Goal: Information Seeking & Learning: Learn about a topic

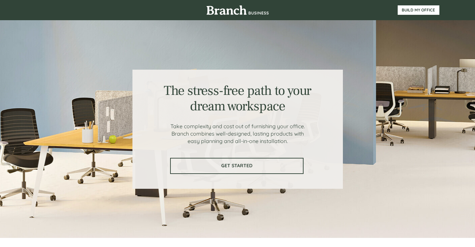
click at [202, 166] on span "GET STARTED" at bounding box center [237, 166] width 132 height 6
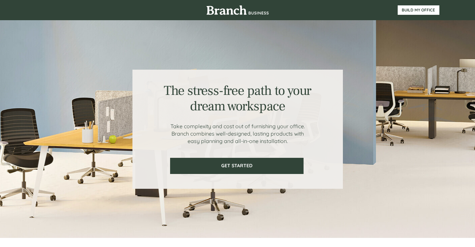
click at [236, 11] on img at bounding box center [237, 9] width 63 height 9
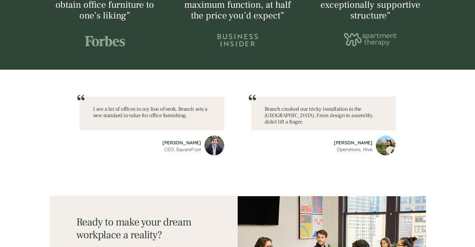
scroll to position [863, 0]
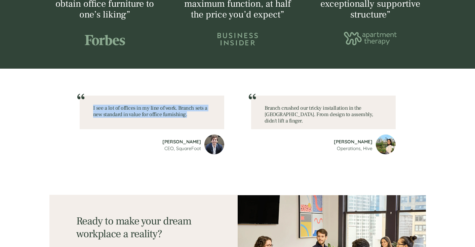
drag, startPoint x: 93, startPoint y: 107, endPoint x: 187, endPoint y: 114, distance: 94.0
click at [187, 114] on p "I see a lot of offices in my line of work. Branch sets a new standard in value …" at bounding box center [152, 111] width 118 height 13
click at [265, 114] on span "Branch crushed our tricky installation in the [GEOGRAPHIC_DATA]. From design to…" at bounding box center [318, 114] width 109 height 19
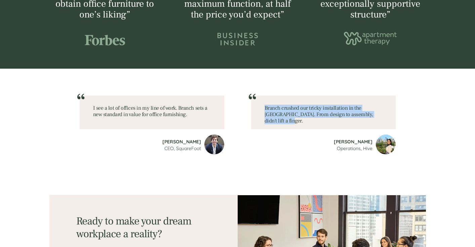
drag, startPoint x: 265, startPoint y: 107, endPoint x: 378, endPoint y: 116, distance: 113.2
click at [378, 116] on p "Branch crushed our tricky installation in the [GEOGRAPHIC_DATA]. From design to…" at bounding box center [323, 114] width 118 height 19
click at [330, 109] on span "Branch crushed our tricky installation in the [GEOGRAPHIC_DATA]. From design to…" at bounding box center [318, 114] width 109 height 19
drag, startPoint x: 264, startPoint y: 107, endPoint x: 377, endPoint y: 115, distance: 112.9
click at [377, 115] on p "Branch crushed our tricky installation in the [GEOGRAPHIC_DATA]. From design to…" at bounding box center [323, 114] width 118 height 19
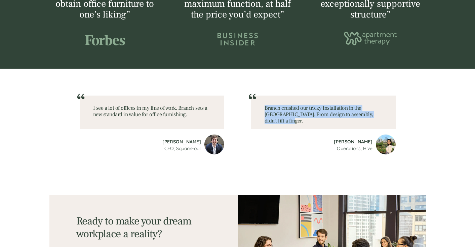
scroll to position [914, 0]
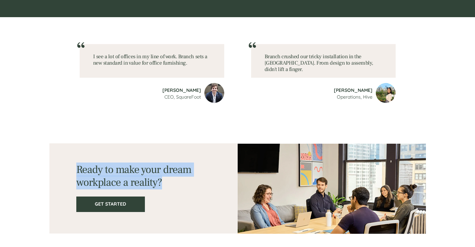
drag, startPoint x: 76, startPoint y: 169, endPoint x: 176, endPoint y: 186, distance: 100.9
click at [176, 186] on h1 "Ready to make your dream workplace a reality?" at bounding box center [143, 176] width 134 height 26
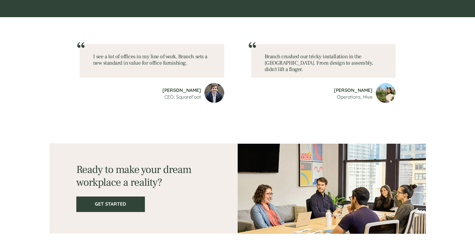
click at [62, 175] on div at bounding box center [237, 188] width 376 height 90
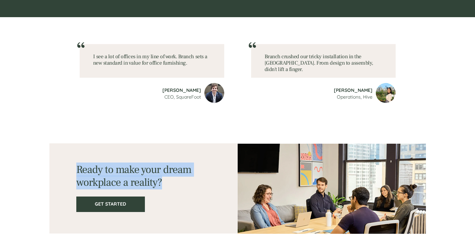
drag, startPoint x: 79, startPoint y: 168, endPoint x: 164, endPoint y: 182, distance: 86.7
click at [164, 182] on h1 "Ready to make your dream workplace a reality?" at bounding box center [143, 176] width 134 height 26
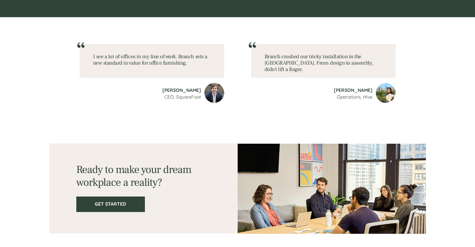
click at [63, 164] on div at bounding box center [237, 188] width 376 height 90
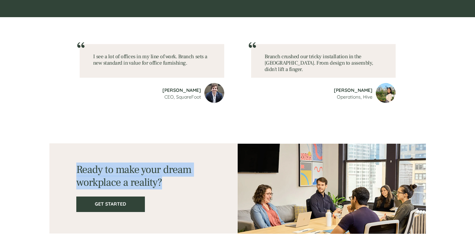
drag, startPoint x: 76, startPoint y: 169, endPoint x: 163, endPoint y: 182, distance: 87.6
click at [163, 182] on h1 "Ready to make your dream workplace a reality?" at bounding box center [143, 176] width 134 height 26
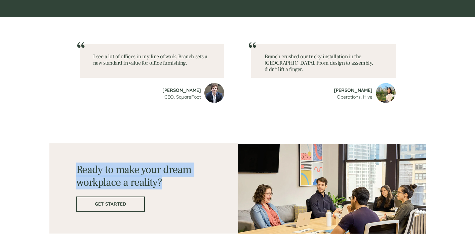
click at [105, 204] on span "GET STARTED" at bounding box center [110, 204] width 67 height 6
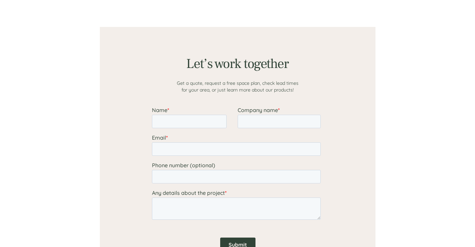
scroll to position [768, 0]
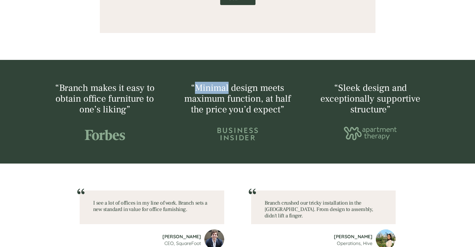
drag, startPoint x: 196, startPoint y: 85, endPoint x: 229, endPoint y: 84, distance: 32.9
click at [229, 84] on span "“Minimal design meets maximum function, at half the price you’d expect”" at bounding box center [237, 99] width 107 height 34
click at [83, 94] on span "“Branch makes it easy to obtain office furniture to one’s liking”" at bounding box center [104, 99] width 99 height 34
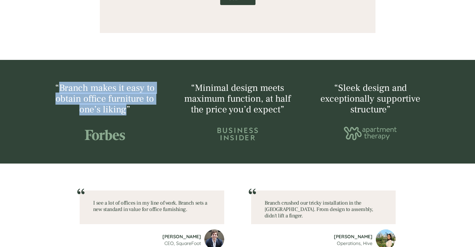
drag, startPoint x: 60, startPoint y: 86, endPoint x: 125, endPoint y: 110, distance: 69.5
click at [125, 110] on span "“Branch makes it easy to obtain office furniture to one’s liking”" at bounding box center [104, 99] width 99 height 34
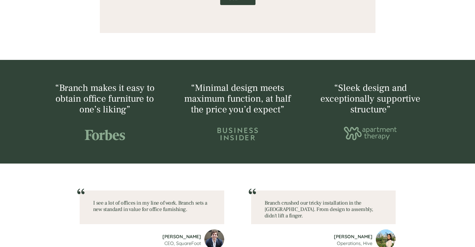
click at [197, 90] on span "“Minimal design meets maximum function, at half the price you’d expect”" at bounding box center [237, 99] width 107 height 34
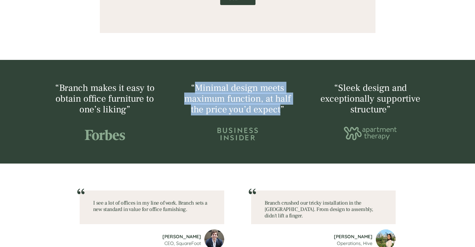
drag, startPoint x: 195, startPoint y: 87, endPoint x: 281, endPoint y: 109, distance: 88.8
click at [281, 109] on span "“Minimal design meets maximum function, at half the price you’d expect”" at bounding box center [237, 99] width 107 height 34
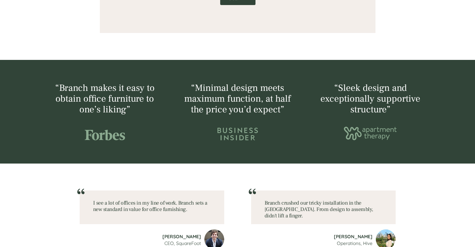
click at [220, 120] on div at bounding box center [237, 111] width 111 height 57
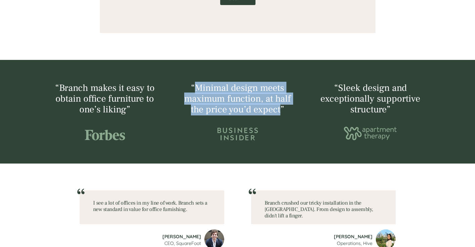
drag, startPoint x: 195, startPoint y: 88, endPoint x: 280, endPoint y: 111, distance: 88.1
click at [280, 111] on span "“Minimal design meets maximum function, at half the price you’d expect”" at bounding box center [237, 99] width 107 height 34
click at [212, 98] on span "“Minimal design meets maximum function, at half the price you’d expect”" at bounding box center [237, 99] width 107 height 34
click at [193, 86] on span "“Minimal design meets maximum function, at half the price you’d expect”" at bounding box center [237, 99] width 107 height 34
drag, startPoint x: 195, startPoint y: 86, endPoint x: 281, endPoint y: 109, distance: 89.0
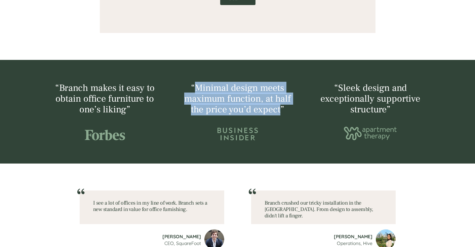
click at [281, 109] on span "“Minimal design meets maximum function, at half the price you’d expect”" at bounding box center [237, 99] width 107 height 34
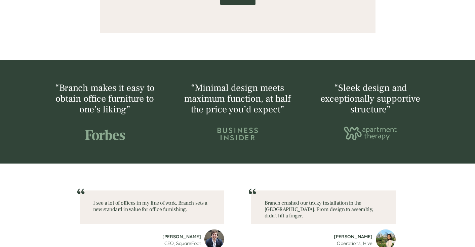
click at [309, 96] on div at bounding box center [237, 111] width 376 height 57
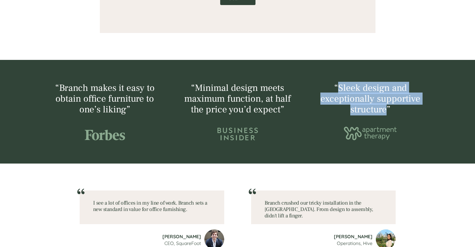
drag, startPoint x: 340, startPoint y: 86, endPoint x: 387, endPoint y: 110, distance: 53.3
click at [387, 110] on span "“Sleek design and exceptionally supportive structure”" at bounding box center [370, 99] width 100 height 34
click at [325, 100] on span "“Sleek design and exceptionally supportive structure”" at bounding box center [370, 99] width 100 height 34
drag, startPoint x: 321, startPoint y: 99, endPoint x: 386, endPoint y: 109, distance: 66.2
click at [386, 109] on span "“Sleek design and exceptionally supportive structure”" at bounding box center [370, 99] width 100 height 34
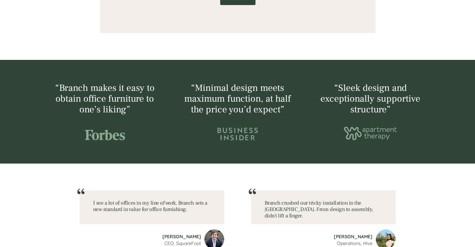
click at [347, 118] on div at bounding box center [370, 111] width 111 height 57
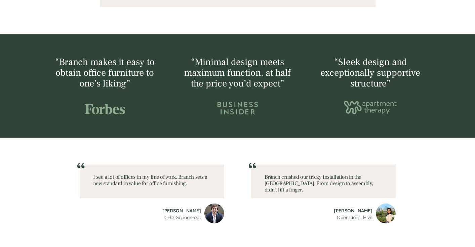
scroll to position [791, 0]
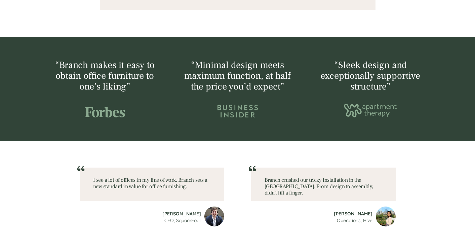
click at [93, 177] on span "I see a lot of offices in my line of work. Branch sets a new standard in value …" at bounding box center [150, 182] width 114 height 13
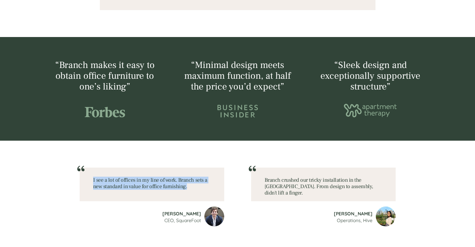
drag, startPoint x: 93, startPoint y: 179, endPoint x: 188, endPoint y: 186, distance: 94.7
click at [188, 186] on p "I see a lot of offices in my line of work. Branch sets a new standard in value …" at bounding box center [152, 183] width 118 height 13
click at [148, 176] on span "I see a lot of offices in my line of work. Branch sets a new standard in value …" at bounding box center [150, 182] width 114 height 13
drag, startPoint x: 94, startPoint y: 179, endPoint x: 190, endPoint y: 186, distance: 96.4
click at [190, 186] on p "I see a lot of offices in my line of work. Branch sets a new standard in value …" at bounding box center [152, 183] width 118 height 13
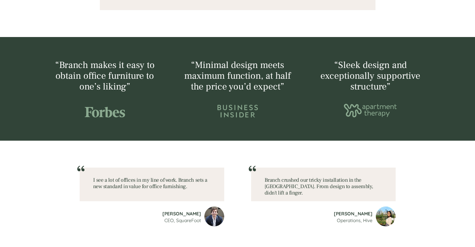
click at [262, 182] on div at bounding box center [323, 184] width 144 height 34
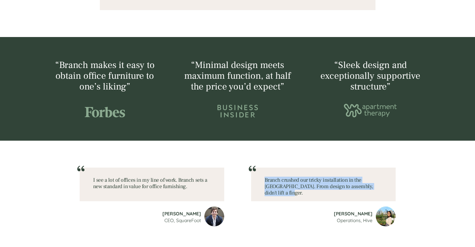
drag, startPoint x: 265, startPoint y: 181, endPoint x: 378, endPoint y: 186, distance: 113.4
click at [378, 186] on p "Branch crushed our tricky installation in the [GEOGRAPHIC_DATA]. From design to…" at bounding box center [323, 186] width 118 height 19
click at [286, 181] on span "Branch crushed our tricky installation in the [GEOGRAPHIC_DATA]. From design to…" at bounding box center [318, 185] width 109 height 19
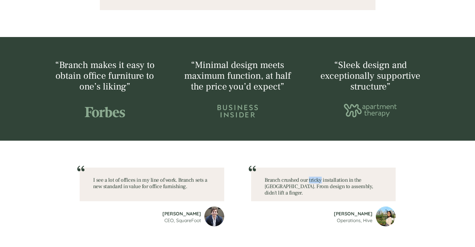
drag, startPoint x: 310, startPoint y: 179, endPoint x: 321, endPoint y: 179, distance: 10.4
click at [321, 179] on span "Branch crushed our tricky installation in the [GEOGRAPHIC_DATA]. From design to…" at bounding box center [318, 185] width 109 height 19
click at [308, 160] on div at bounding box center [237, 196] width 403 height 113
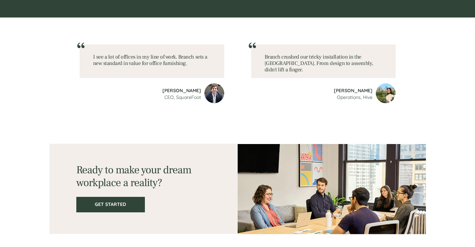
scroll to position [914, 0]
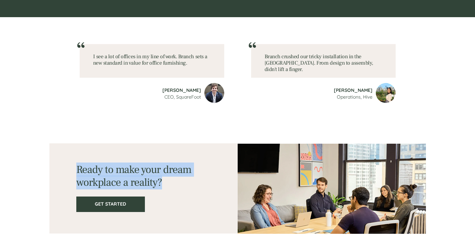
drag, startPoint x: 78, startPoint y: 170, endPoint x: 166, endPoint y: 182, distance: 88.9
click at [166, 182] on h1 "Ready to make your dream workplace a reality?" at bounding box center [143, 176] width 134 height 26
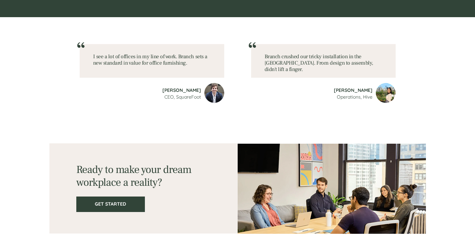
click at [280, 113] on div at bounding box center [237, 73] width 403 height 113
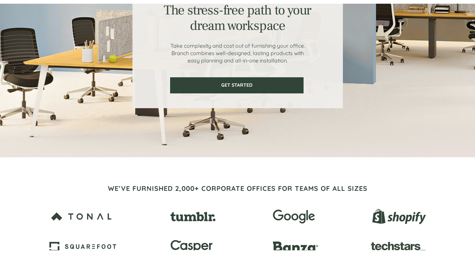
scroll to position [0, 0]
